Goal: Transaction & Acquisition: Purchase product/service

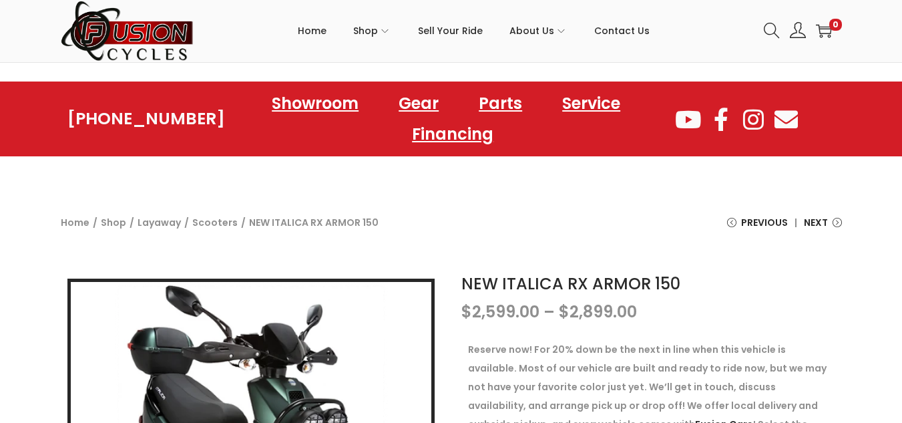
scroll to position [267, 0]
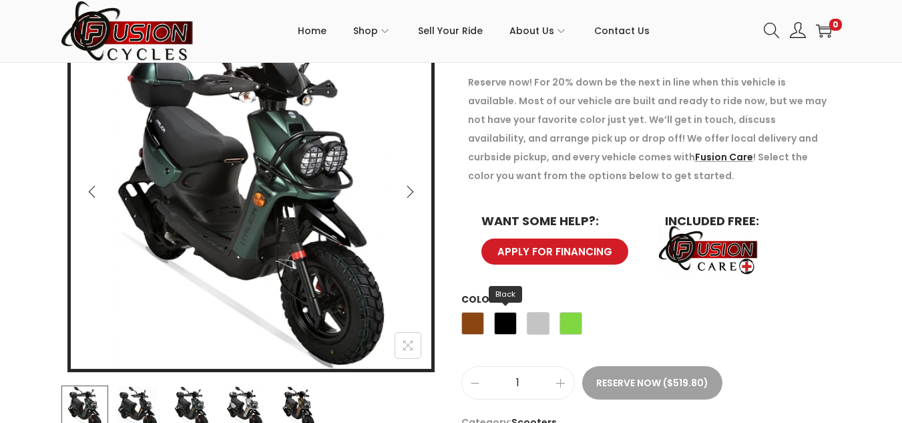
click at [501, 330] on span "Black" at bounding box center [505, 323] width 23 height 23
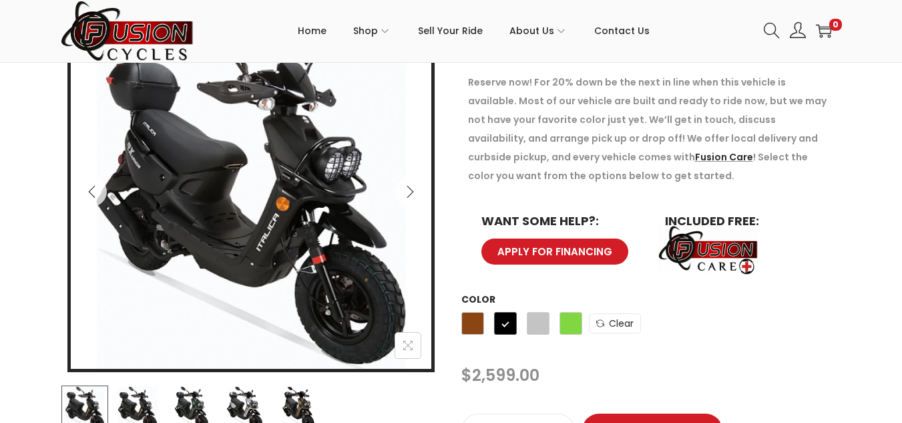
click at [551, 326] on div "Brown Black Silver Green" at bounding box center [522, 327] width 121 height 36
click at [518, 332] on div "Brown Black Silver Green" at bounding box center [522, 327] width 121 height 36
click at [544, 337] on div "Brown Black Silver Green" at bounding box center [522, 327] width 121 height 36
click at [542, 333] on span "Silver" at bounding box center [538, 323] width 23 height 23
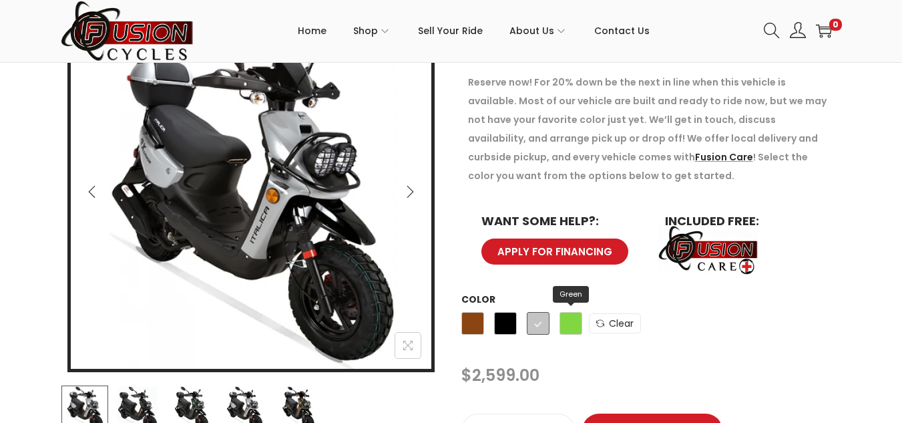
click at [568, 328] on span "Green" at bounding box center [571, 323] width 23 height 23
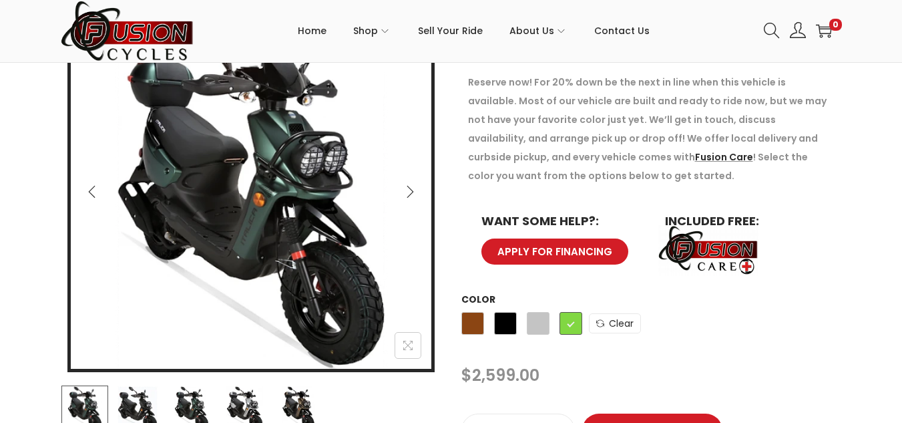
click at [416, 185] on icon "Next" at bounding box center [409, 191] width 13 height 13
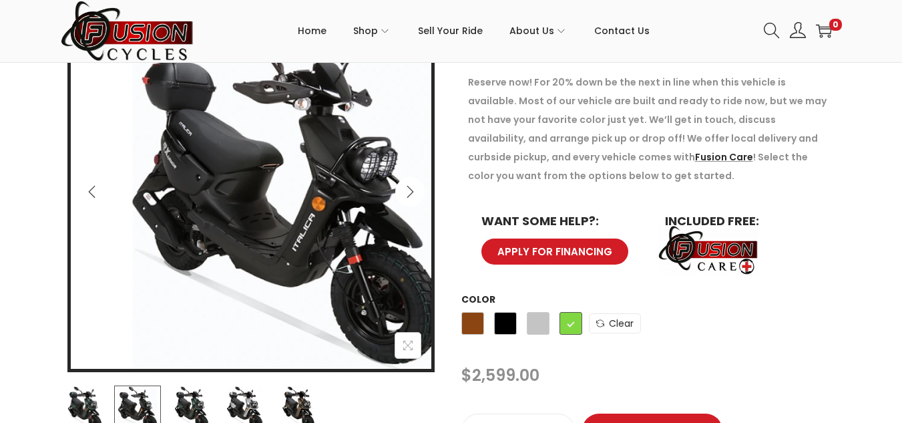
click at [416, 185] on icon "Next" at bounding box center [409, 191] width 13 height 13
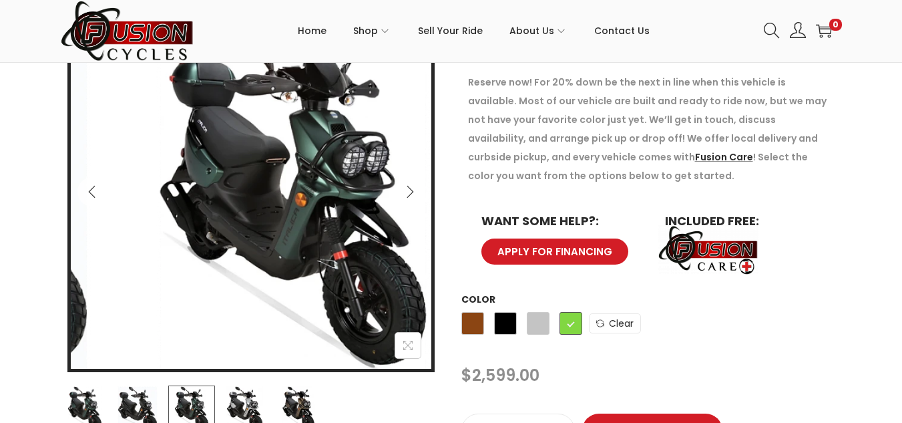
click at [416, 185] on icon "Next" at bounding box center [409, 191] width 13 height 13
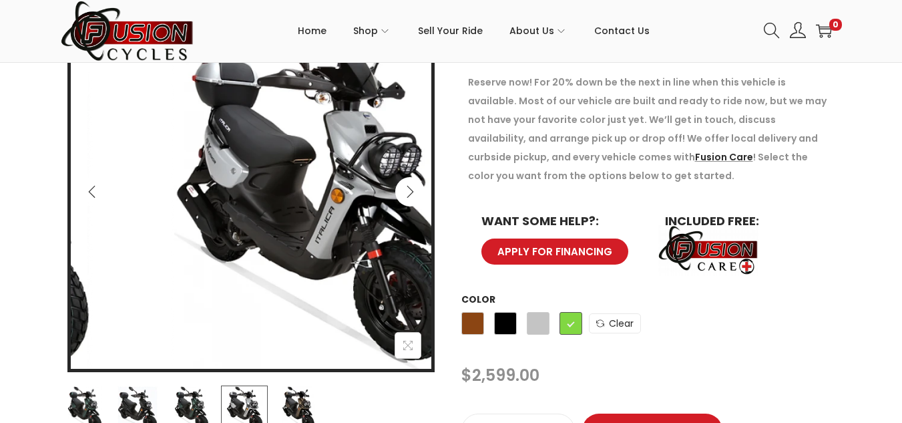
click at [416, 185] on icon "Next" at bounding box center [409, 191] width 13 height 13
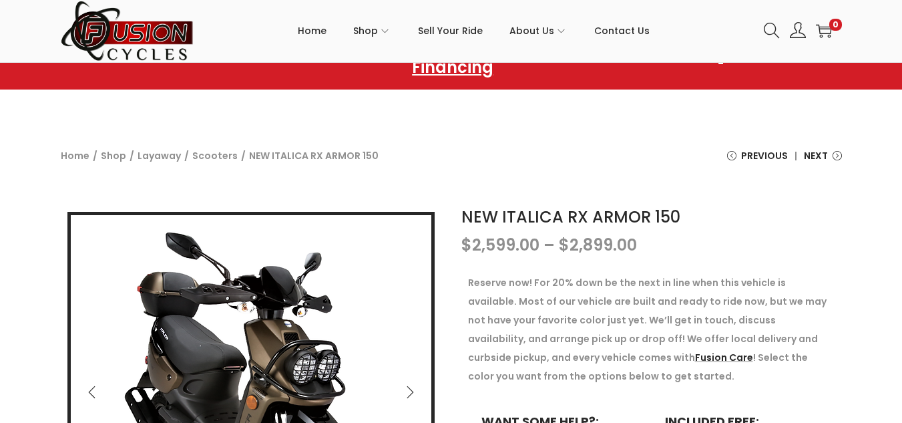
scroll to position [267, 0]
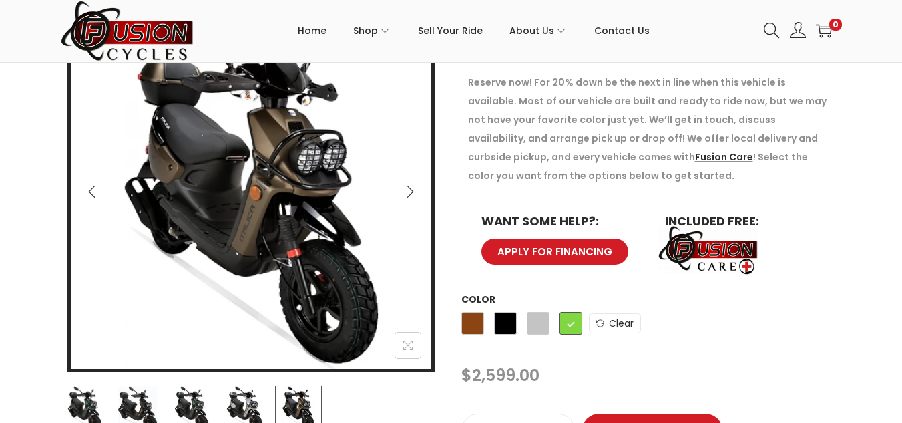
click at [81, 180] on img at bounding box center [257, 195] width 374 height 374
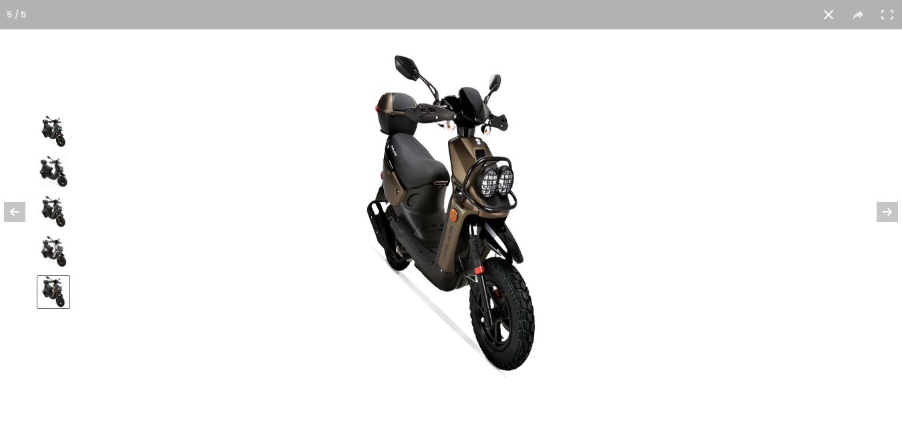
click at [834, 18] on button at bounding box center [828, 14] width 29 height 29
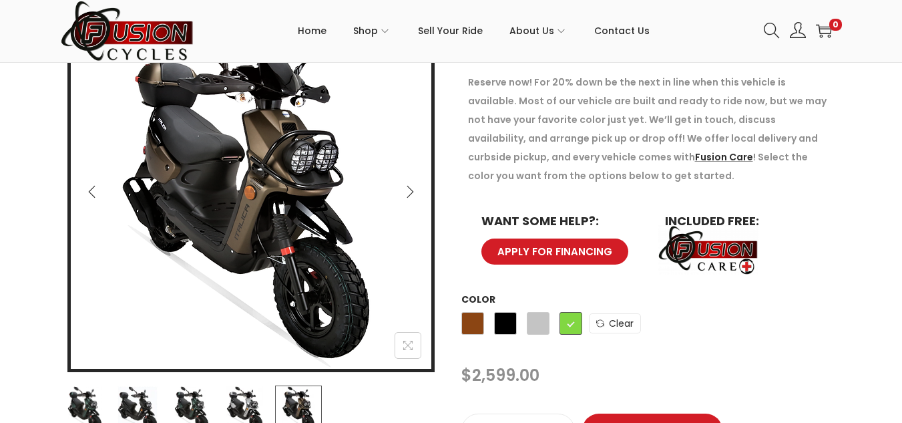
scroll to position [334, 0]
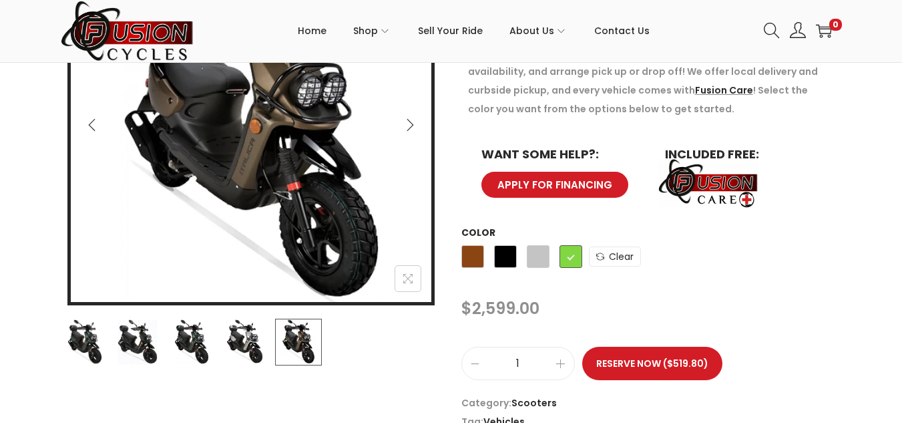
drag, startPoint x: 246, startPoint y: 334, endPoint x: 228, endPoint y: 328, distance: 19.6
click at [246, 334] on img at bounding box center [244, 342] width 47 height 47
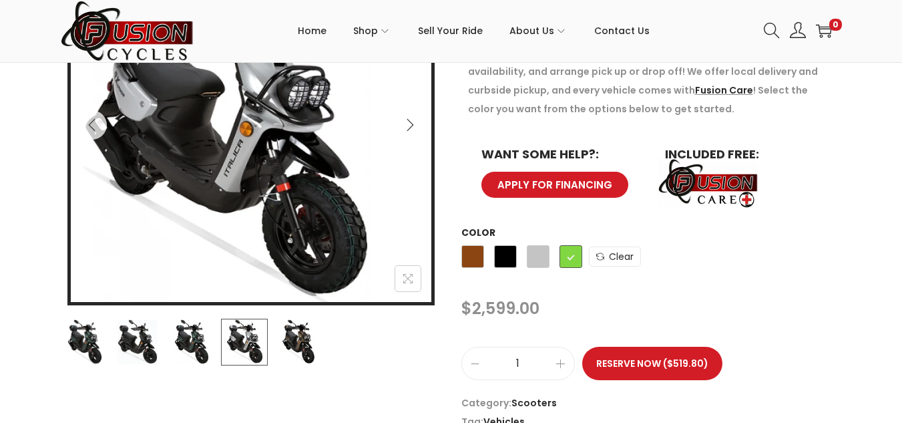
click at [210, 329] on img at bounding box center [191, 342] width 47 height 47
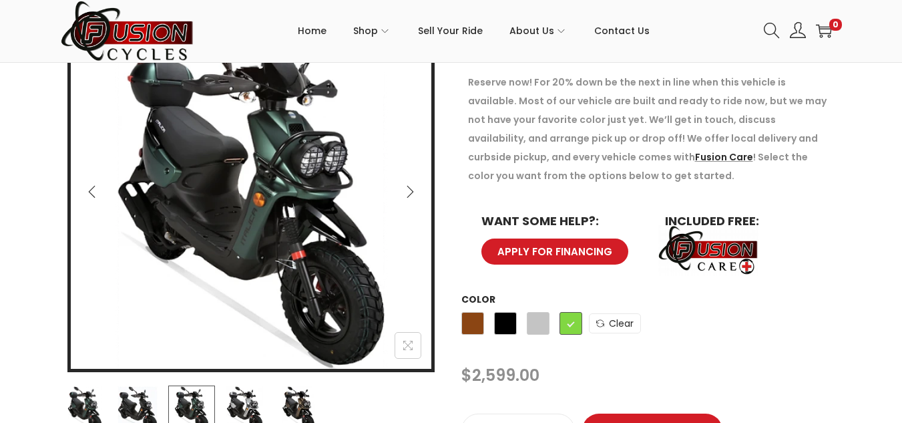
scroll to position [134, 0]
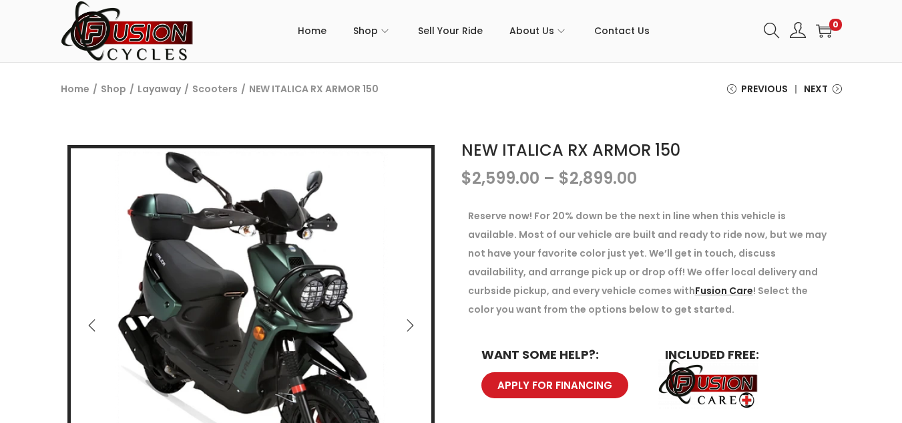
click at [410, 329] on icon "Next" at bounding box center [410, 325] width 7 height 12
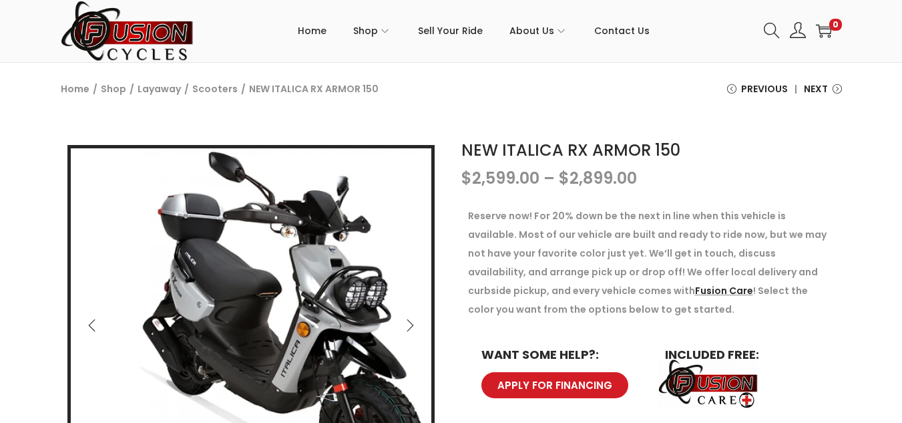
click at [409, 329] on icon "Next" at bounding box center [410, 325] width 7 height 12
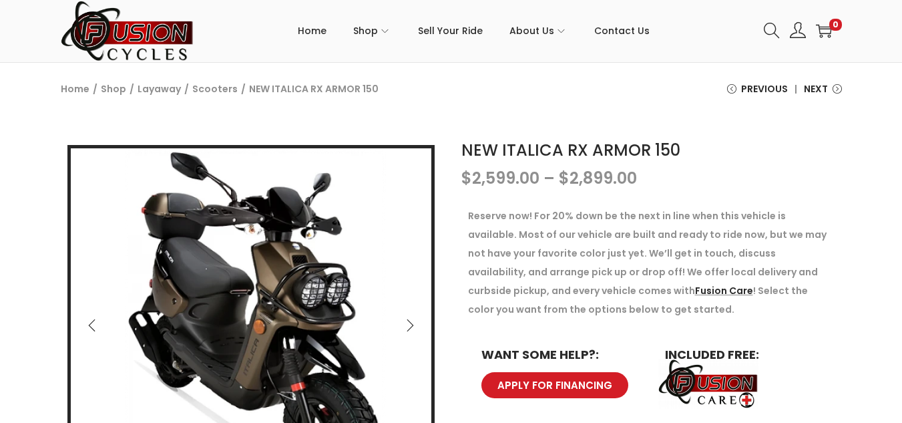
click at [408, 329] on icon "Next" at bounding box center [409, 325] width 13 height 13
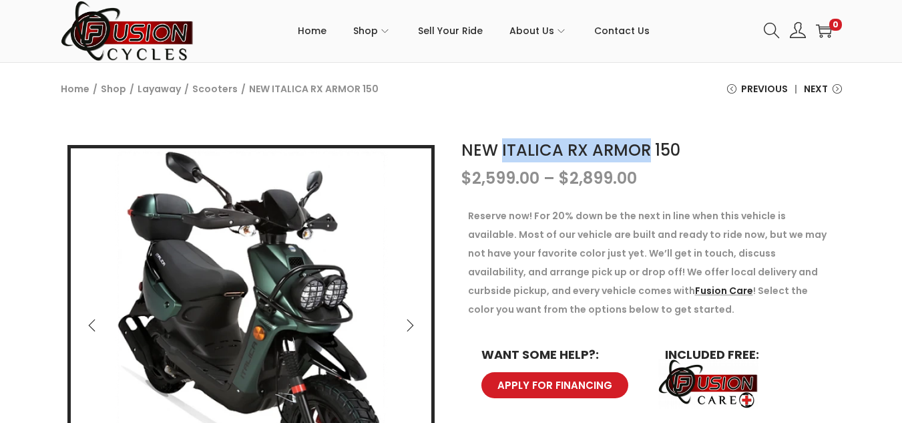
drag, startPoint x: 502, startPoint y: 146, endPoint x: 649, endPoint y: 148, distance: 147.6
click at [649, 148] on h1 "NEW ITALICA RX ARMOR 150" at bounding box center [652, 150] width 381 height 24
copy link "ITALICA RX ARMOR"
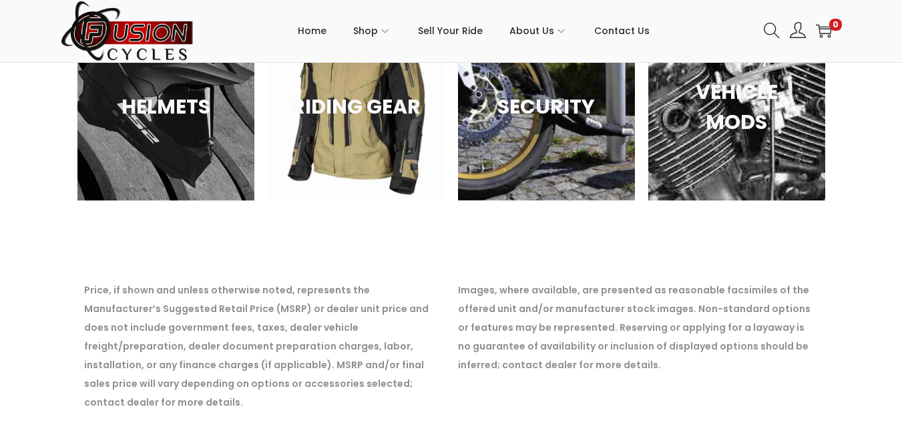
scroll to position [1536, 0]
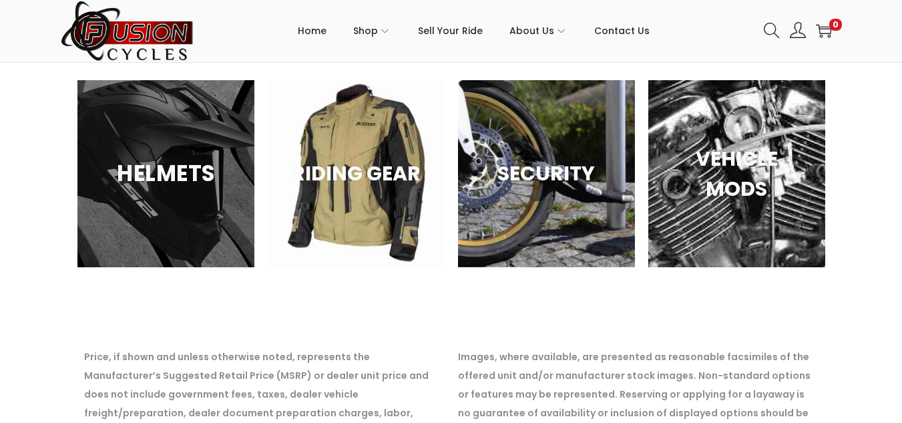
click at [162, 228] on div "HELMETS" at bounding box center [165, 173] width 177 height 187
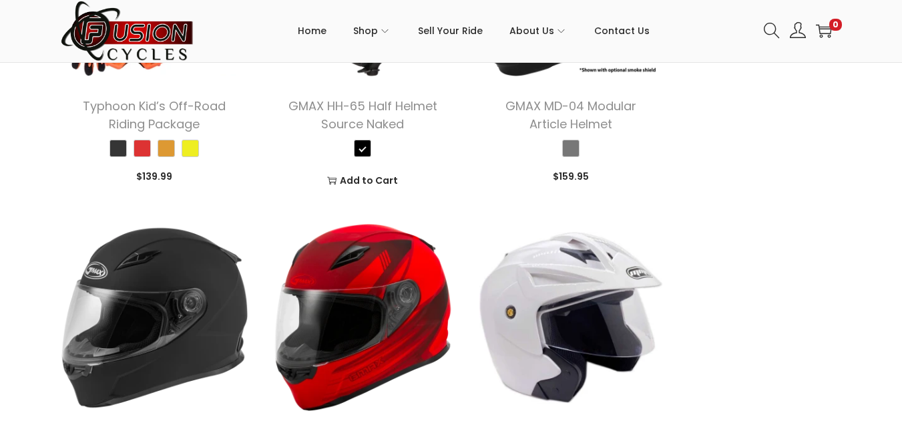
scroll to position [601, 0]
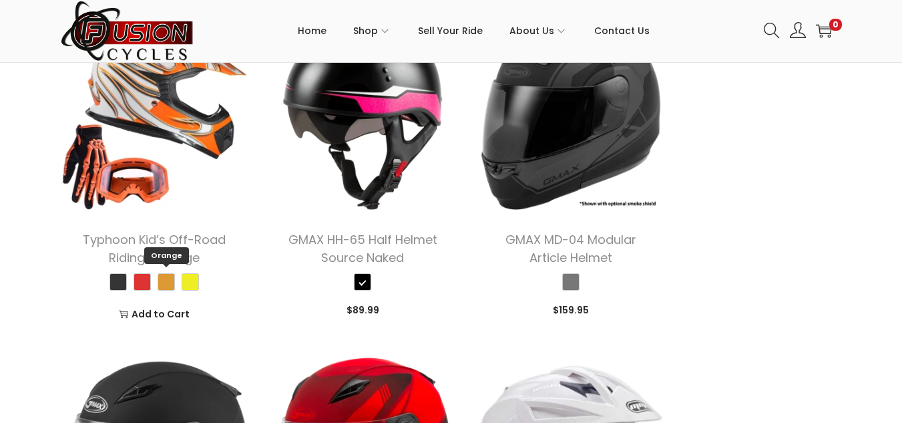
click at [165, 281] on span "Orange" at bounding box center [166, 281] width 17 height 17
click at [185, 279] on span "Yellow" at bounding box center [190, 281] width 17 height 17
click at [142, 277] on span "Red" at bounding box center [142, 281] width 17 height 17
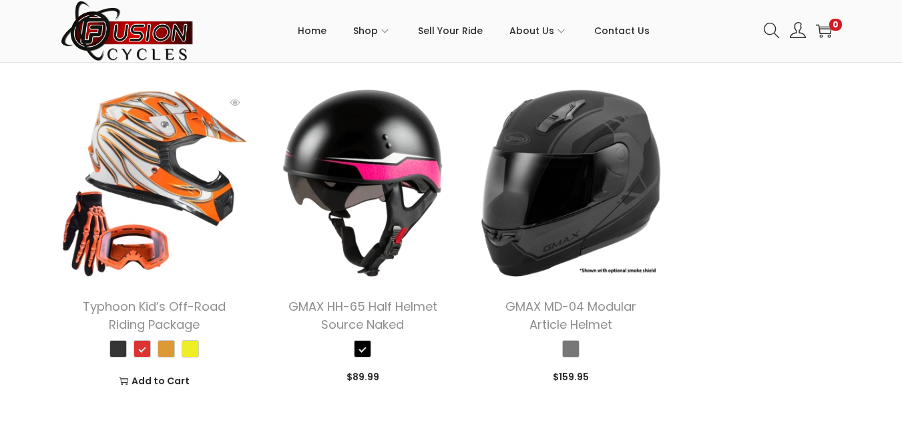
click at [150, 176] on img at bounding box center [155, 183] width 188 height 188
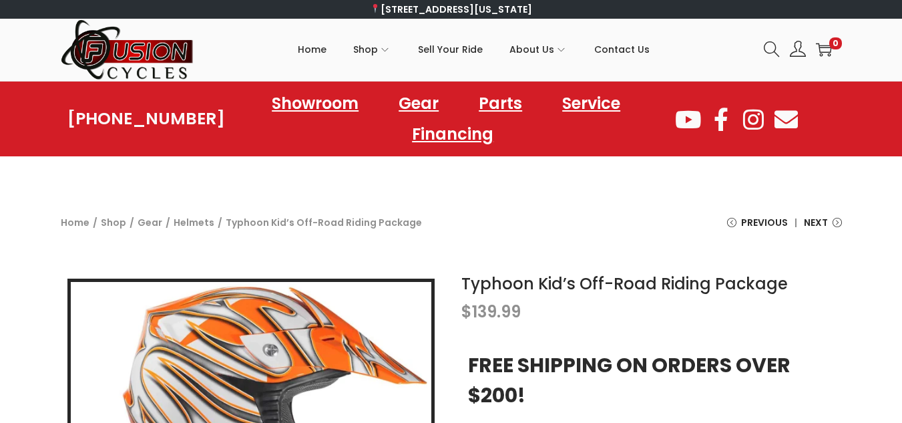
scroll to position [267, 0]
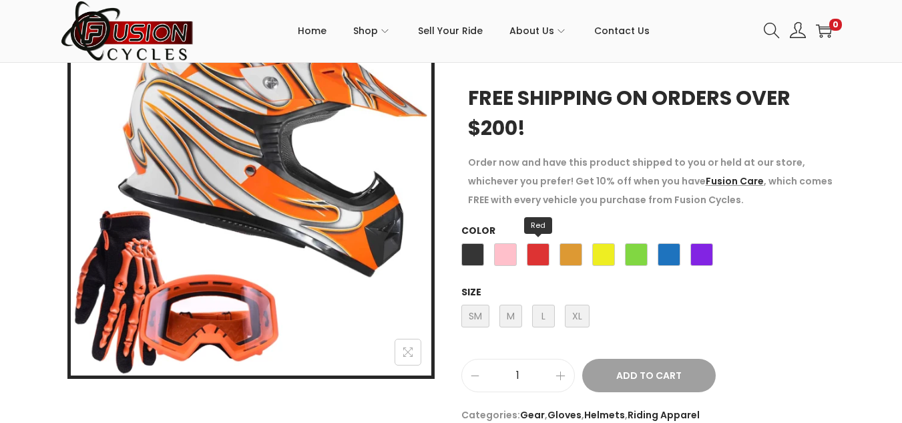
click at [532, 251] on span "Red" at bounding box center [538, 254] width 23 height 23
click at [503, 260] on span "Pink" at bounding box center [505, 254] width 23 height 23
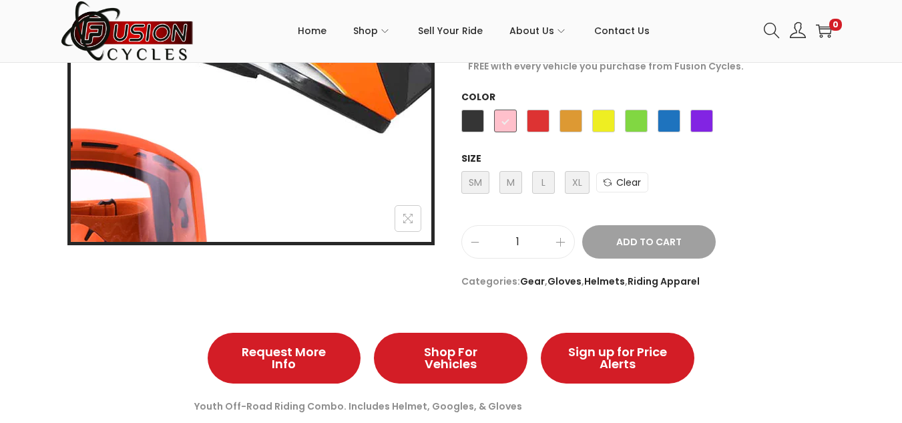
scroll to position [200, 0]
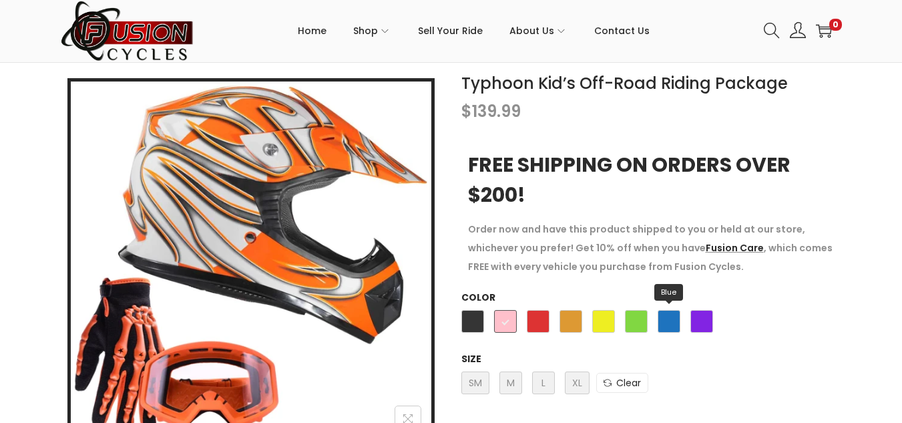
click at [658, 317] on span "Blue" at bounding box center [669, 321] width 23 height 23
click at [719, 323] on td "Choose an option Matte Black Pink Red Orange Yellow Green Blue Purple Matte Bla…" at bounding box center [652, 324] width 381 height 39
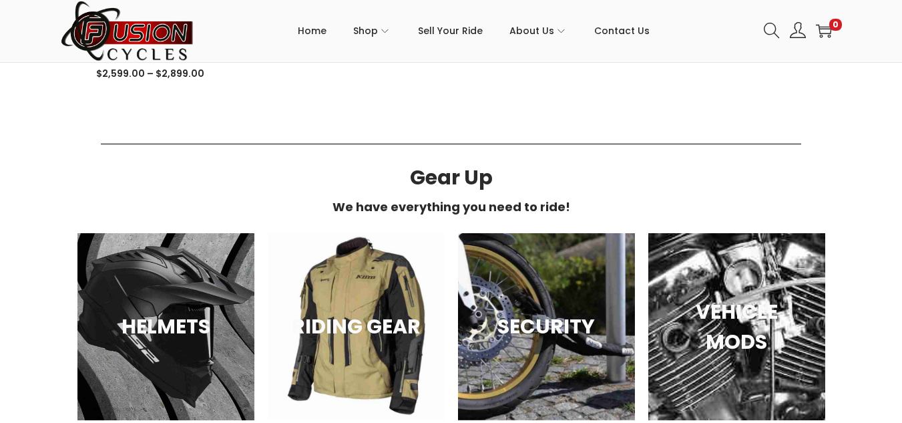
scroll to position [735, 0]
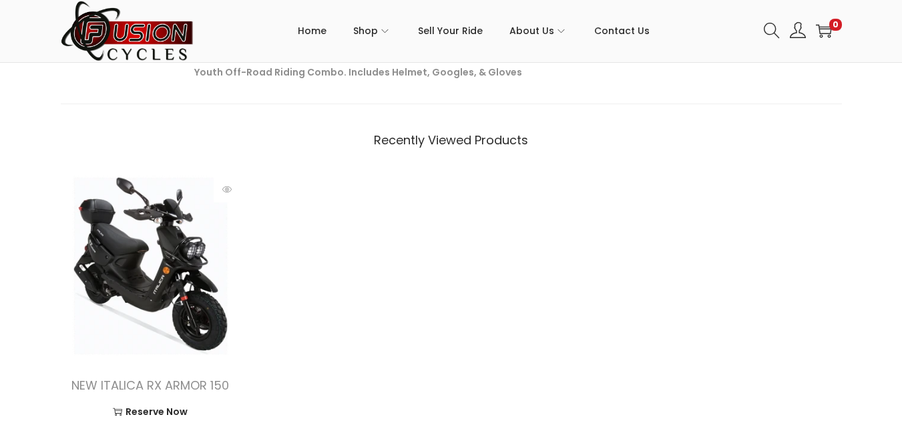
click at [187, 274] on img at bounding box center [151, 266] width 180 height 180
